Goal: Information Seeking & Learning: Learn about a topic

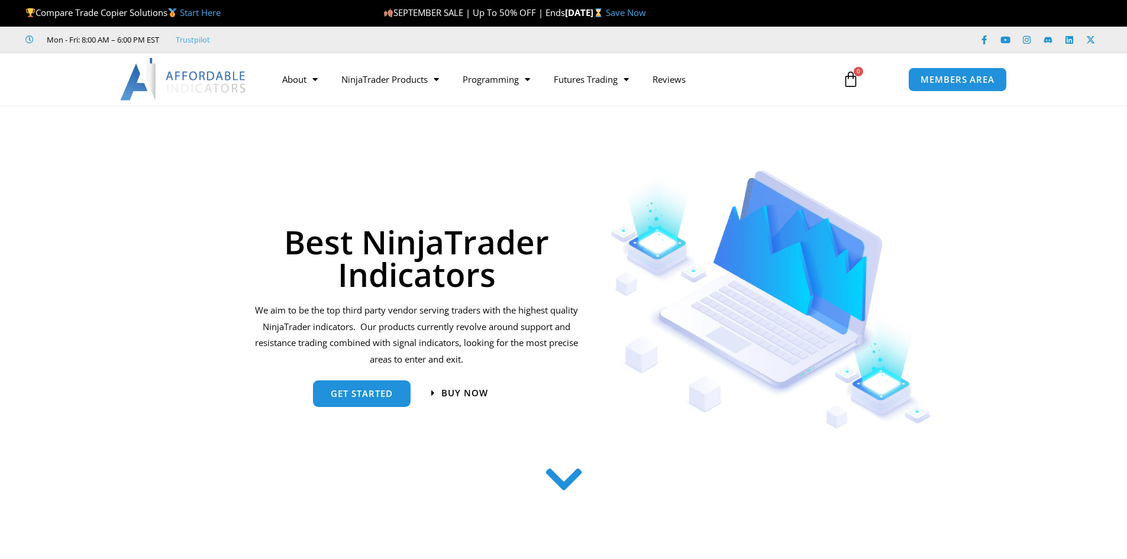
click at [484, 239] on h1 "Best NinjaTrader Indicators" at bounding box center [416, 257] width 327 height 65
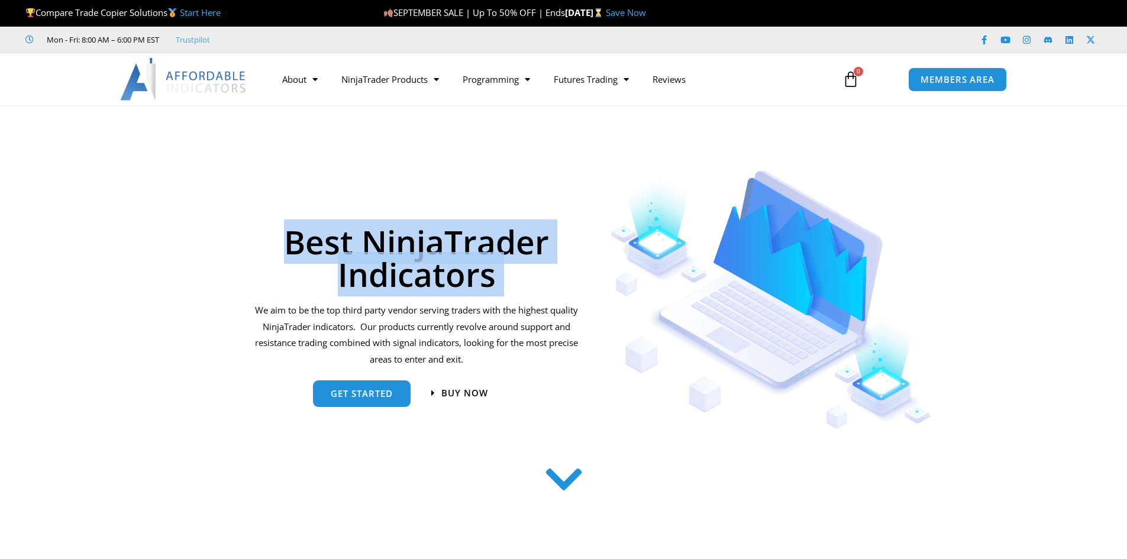
drag, startPoint x: 0, startPoint y: 0, endPoint x: 516, endPoint y: 238, distance: 568.4
click at [485, 239] on h1 "Best NinjaTrader Indicators" at bounding box center [416, 257] width 327 height 65
click at [516, 238] on h1 "Best NinjaTrader Indicators" at bounding box center [416, 257] width 327 height 65
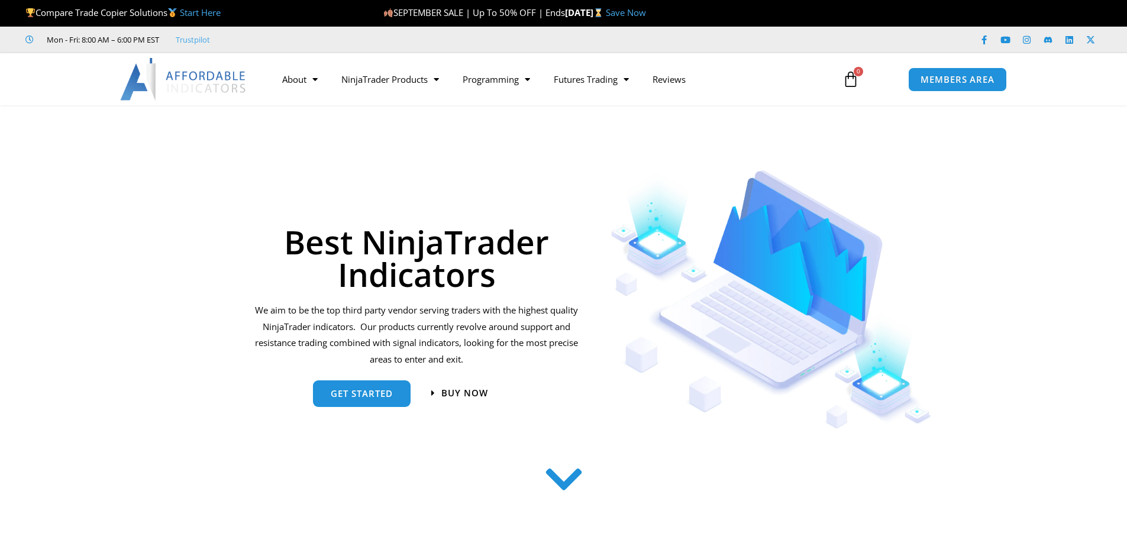
drag, startPoint x: 423, startPoint y: 200, endPoint x: 407, endPoint y: 200, distance: 15.4
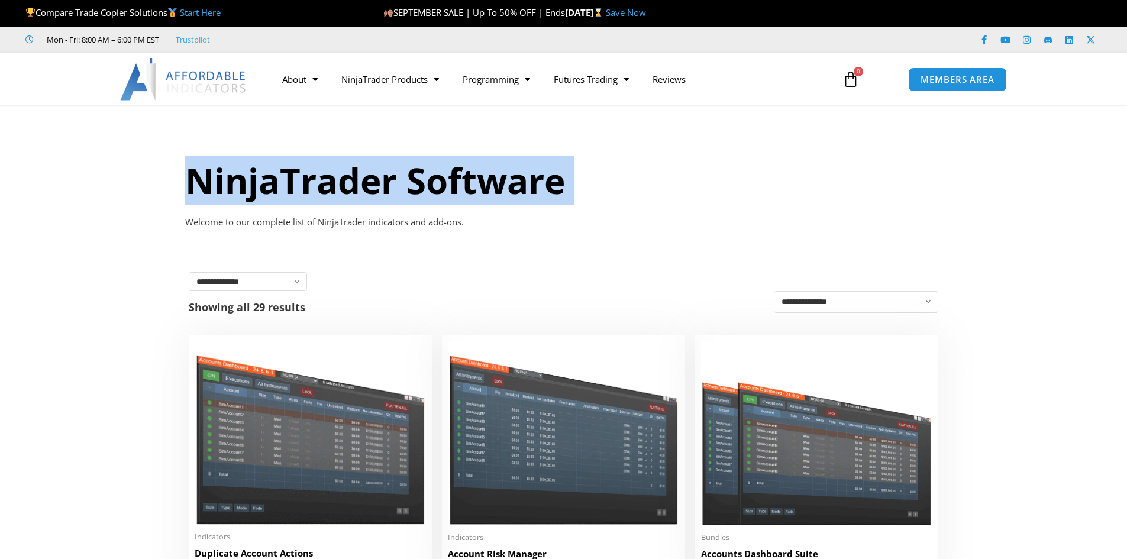
drag, startPoint x: 0, startPoint y: 0, endPoint x: 509, endPoint y: 176, distance: 538.3
click at [509, 176] on h1 "NinjaTrader Software" at bounding box center [563, 181] width 757 height 50
drag, startPoint x: 509, startPoint y: 176, endPoint x: 561, endPoint y: 176, distance: 52.6
click at [511, 176] on h1 "NinjaTrader Software" at bounding box center [563, 181] width 757 height 50
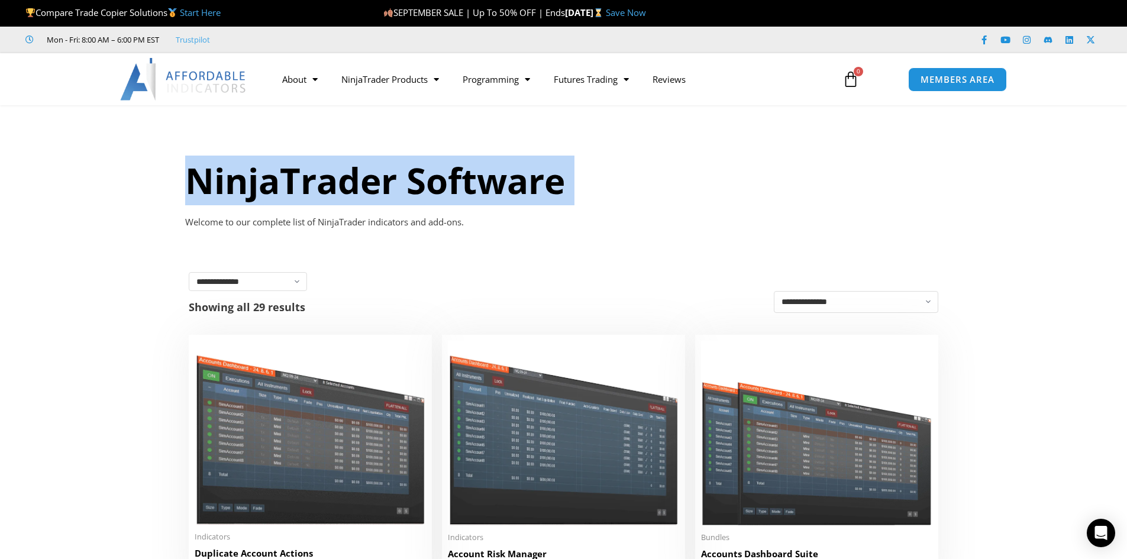
drag, startPoint x: 585, startPoint y: 176, endPoint x: 510, endPoint y: 194, distance: 77.2
click at [585, 176] on h1 "NinjaTrader Software" at bounding box center [563, 181] width 757 height 50
click at [510, 194] on h1 "NinjaTrader Software" at bounding box center [563, 181] width 757 height 50
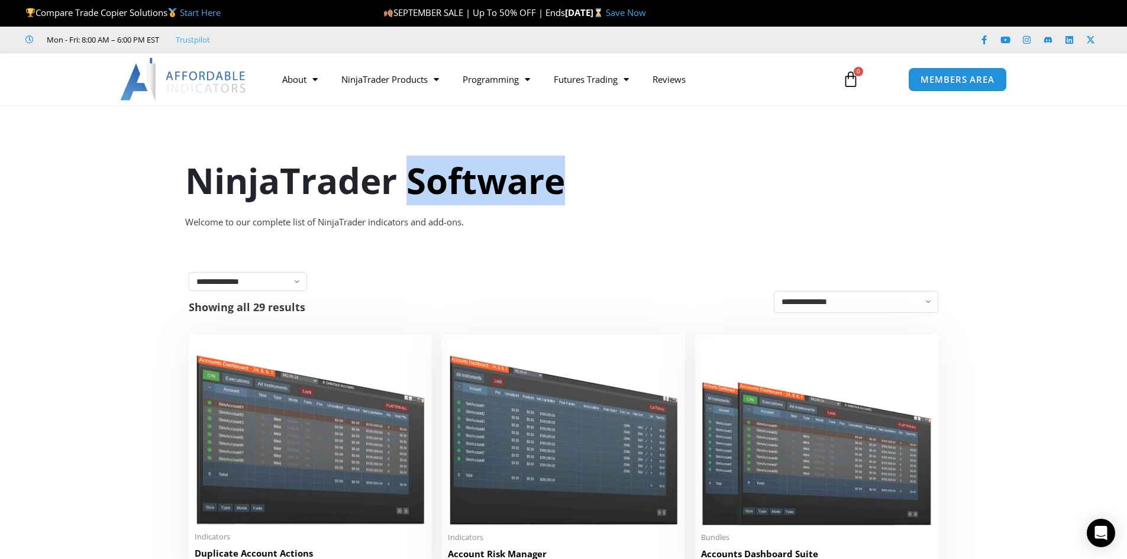
click at [510, 194] on h1 "NinjaTrader Software" at bounding box center [563, 181] width 757 height 50
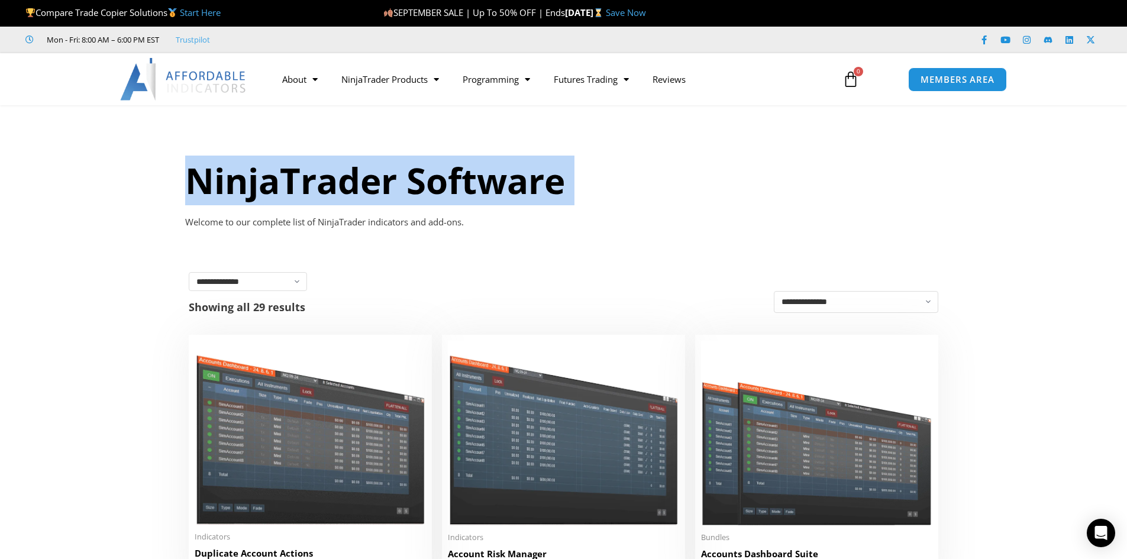
click at [510, 194] on h1 "NinjaTrader Software" at bounding box center [563, 181] width 757 height 50
click at [599, 183] on h1 "NinjaTrader Software" at bounding box center [563, 181] width 757 height 50
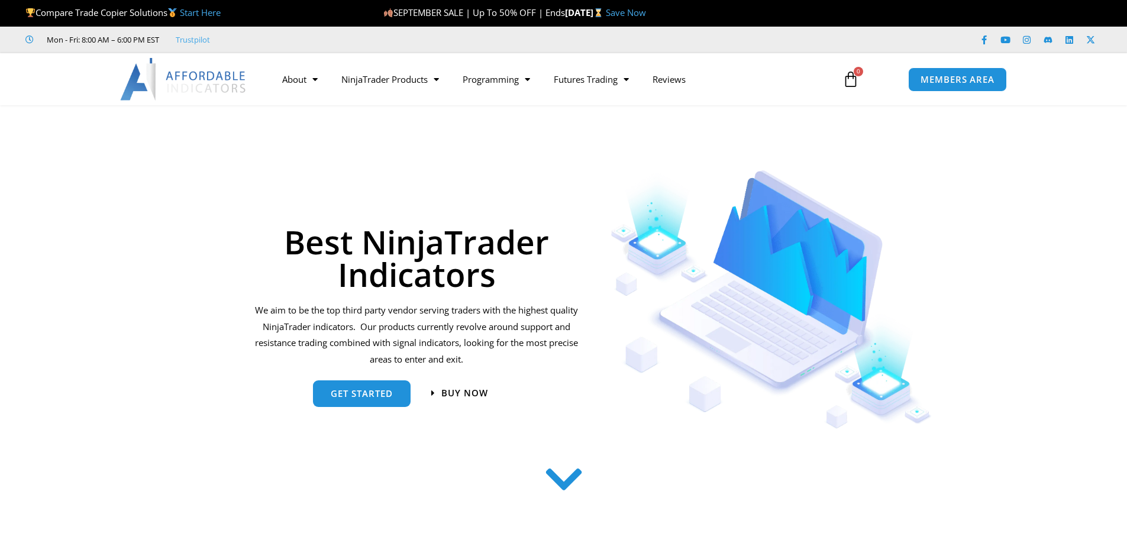
click at [468, 234] on h1 "Best NinjaTrader Indicators" at bounding box center [416, 257] width 327 height 65
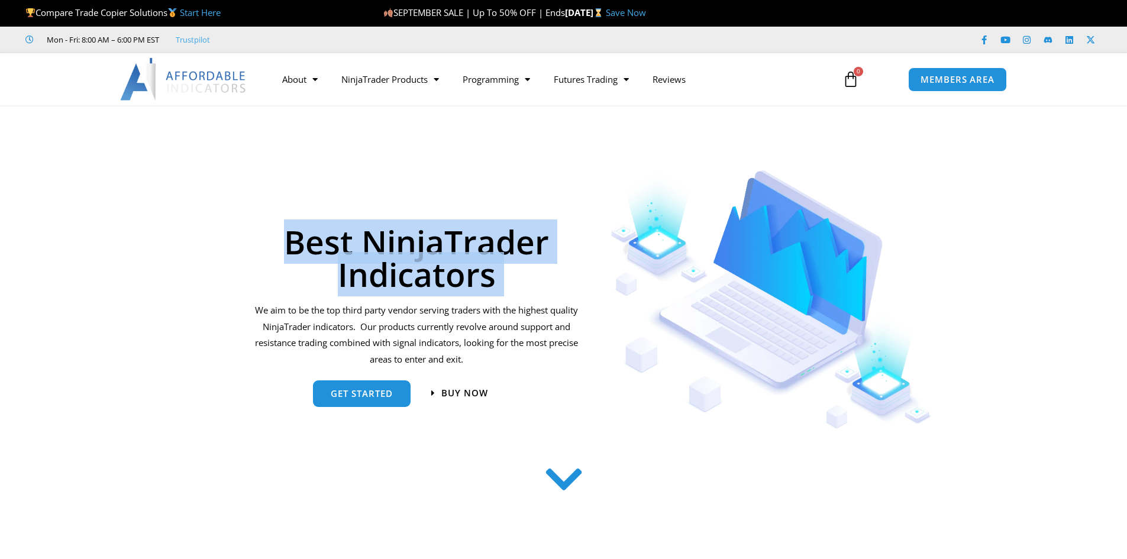
drag, startPoint x: 0, startPoint y: 0, endPoint x: 426, endPoint y: 244, distance: 491.1
click at [464, 235] on h1 "Best NinjaTrader Indicators" at bounding box center [416, 257] width 327 height 65
click at [402, 250] on h1 "Best NinjaTrader Indicators" at bounding box center [416, 257] width 327 height 65
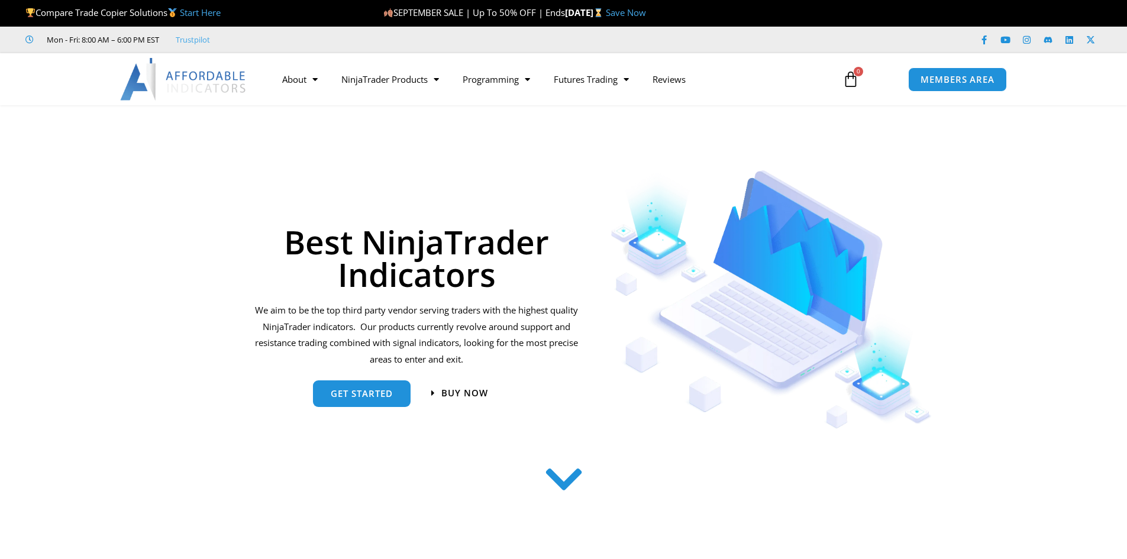
click at [402, 250] on h1 "Best NinjaTrader Indicators" at bounding box center [416, 257] width 327 height 65
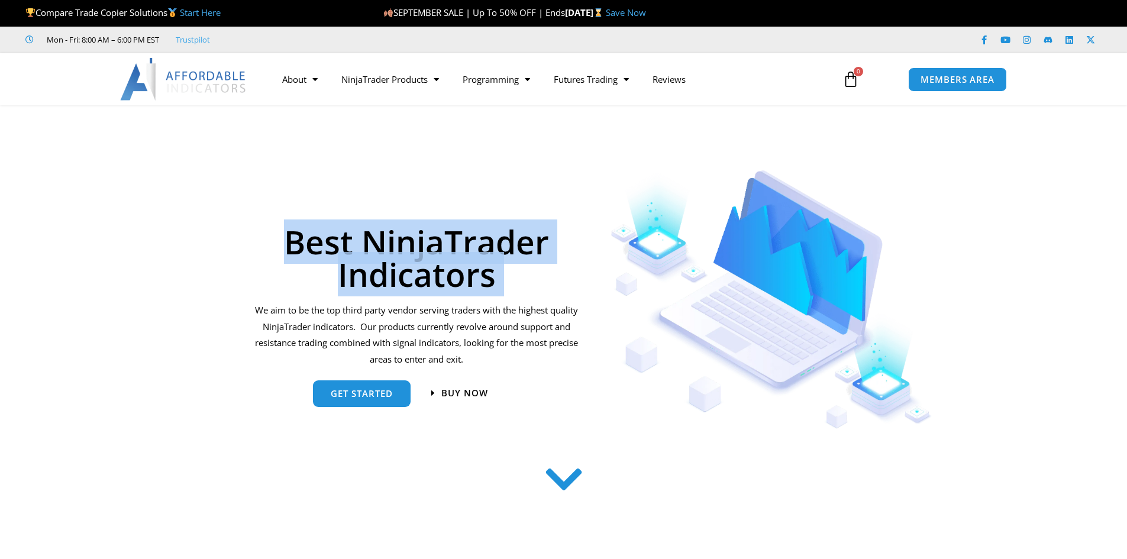
drag, startPoint x: 402, startPoint y: 250, endPoint x: 455, endPoint y: 241, distance: 54.5
click at [404, 250] on h1 "Best NinjaTrader Indicators" at bounding box center [416, 257] width 327 height 65
click at [455, 241] on h1 "Best NinjaTrader Indicators" at bounding box center [416, 257] width 327 height 65
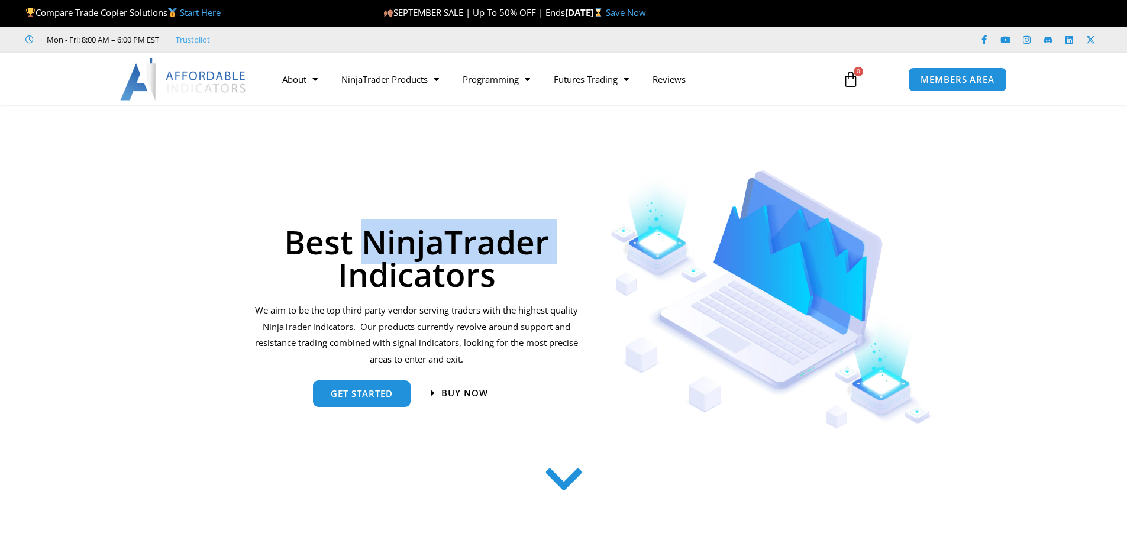
click at [455, 241] on h1 "Best NinjaTrader Indicators" at bounding box center [416, 257] width 327 height 65
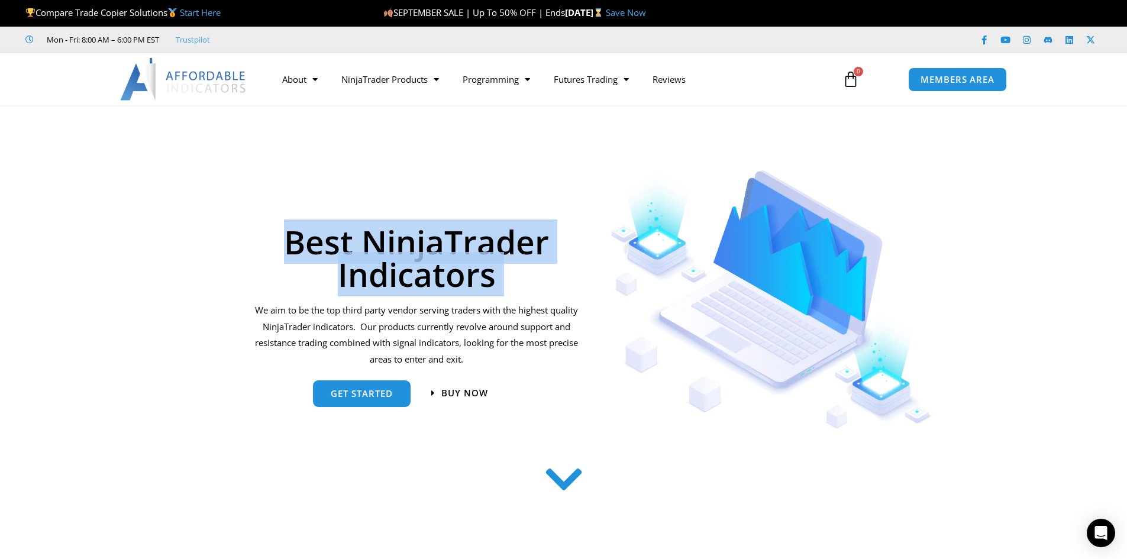
drag, startPoint x: 455, startPoint y: 241, endPoint x: 491, endPoint y: 240, distance: 35.5
click at [456, 241] on h1 "Best NinjaTrader Indicators" at bounding box center [416, 257] width 327 height 65
click at [491, 240] on h1 "Best NinjaTrader Indicators" at bounding box center [416, 257] width 327 height 65
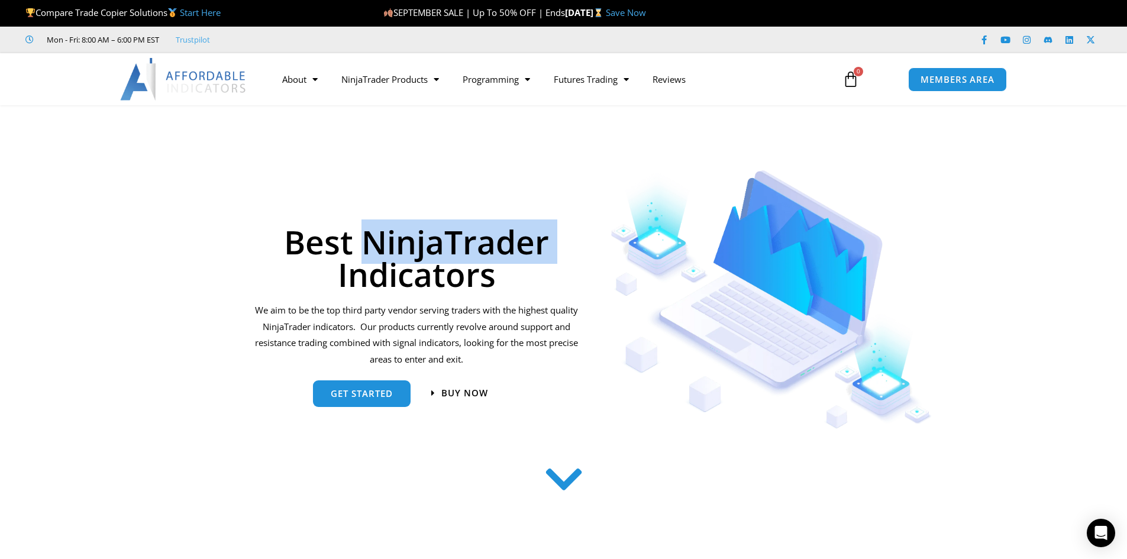
click at [491, 240] on h1 "Best NinjaTrader Indicators" at bounding box center [416, 257] width 327 height 65
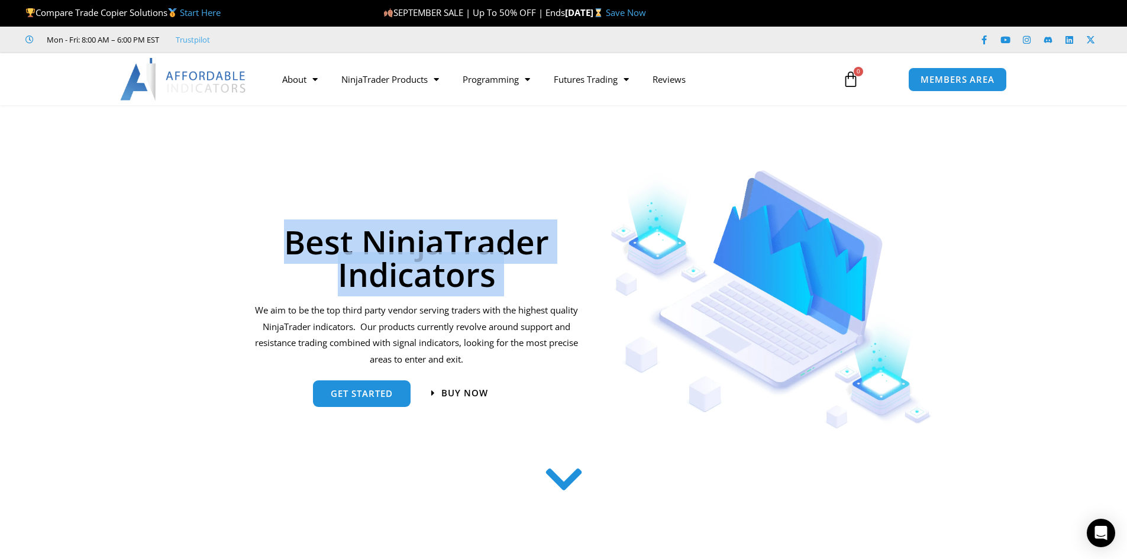
drag, startPoint x: 491, startPoint y: 240, endPoint x: 432, endPoint y: 245, distance: 59.4
click at [489, 240] on h1 "Best NinjaTrader Indicators" at bounding box center [416, 257] width 327 height 65
click at [432, 245] on h1 "Best NinjaTrader Indicators" at bounding box center [416, 257] width 327 height 65
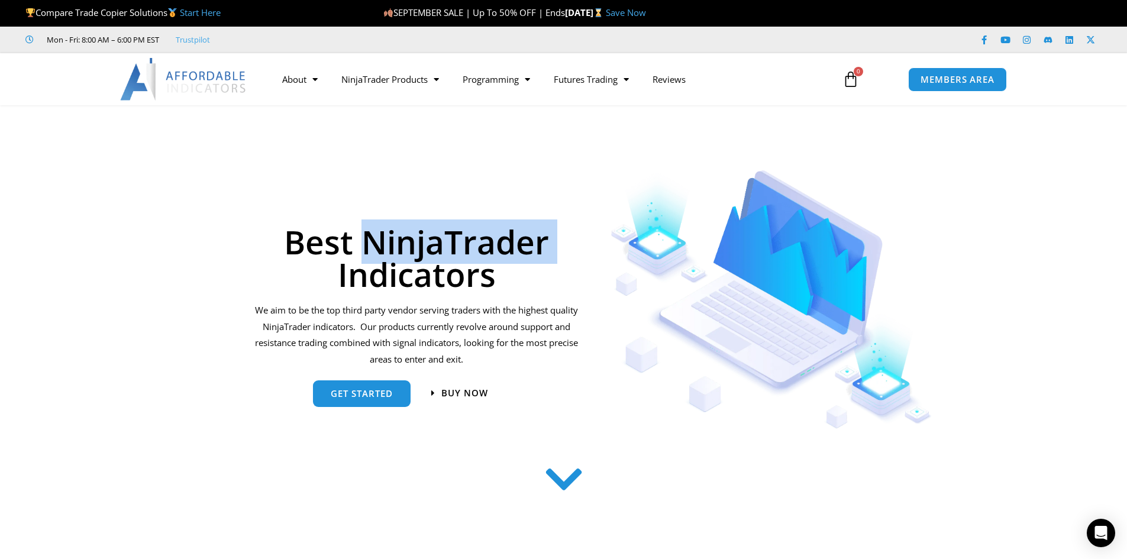
click at [432, 245] on h1 "Best NinjaTrader Indicators" at bounding box center [416, 257] width 327 height 65
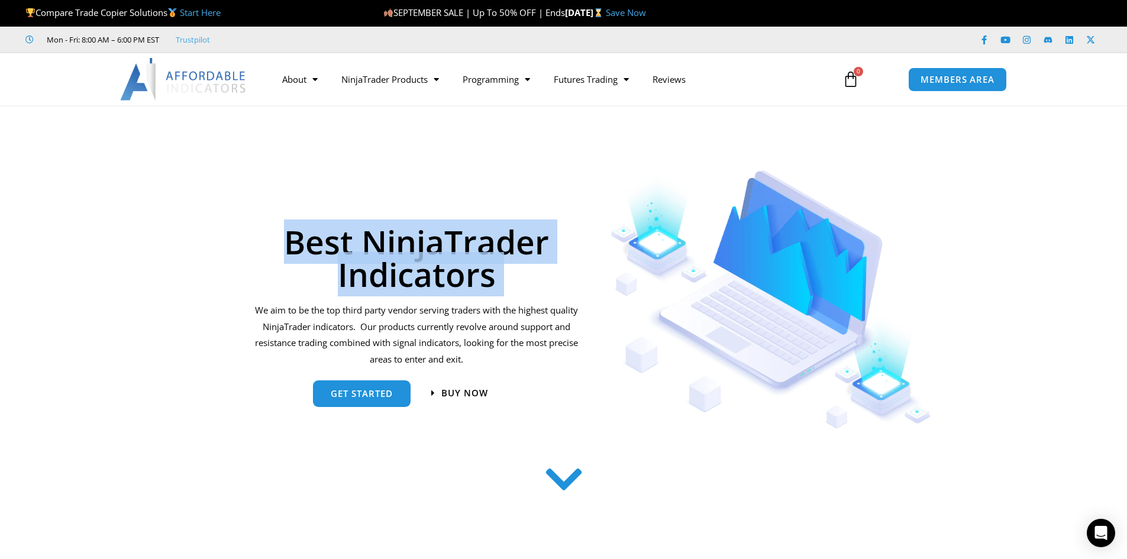
drag, startPoint x: 432, startPoint y: 245, endPoint x: 468, endPoint y: 245, distance: 36.1
click at [434, 245] on h1 "Best NinjaTrader Indicators" at bounding box center [416, 257] width 327 height 65
click at [468, 245] on h1 "Best NinjaTrader Indicators" at bounding box center [416, 257] width 327 height 65
